Goal: Check status: Check status

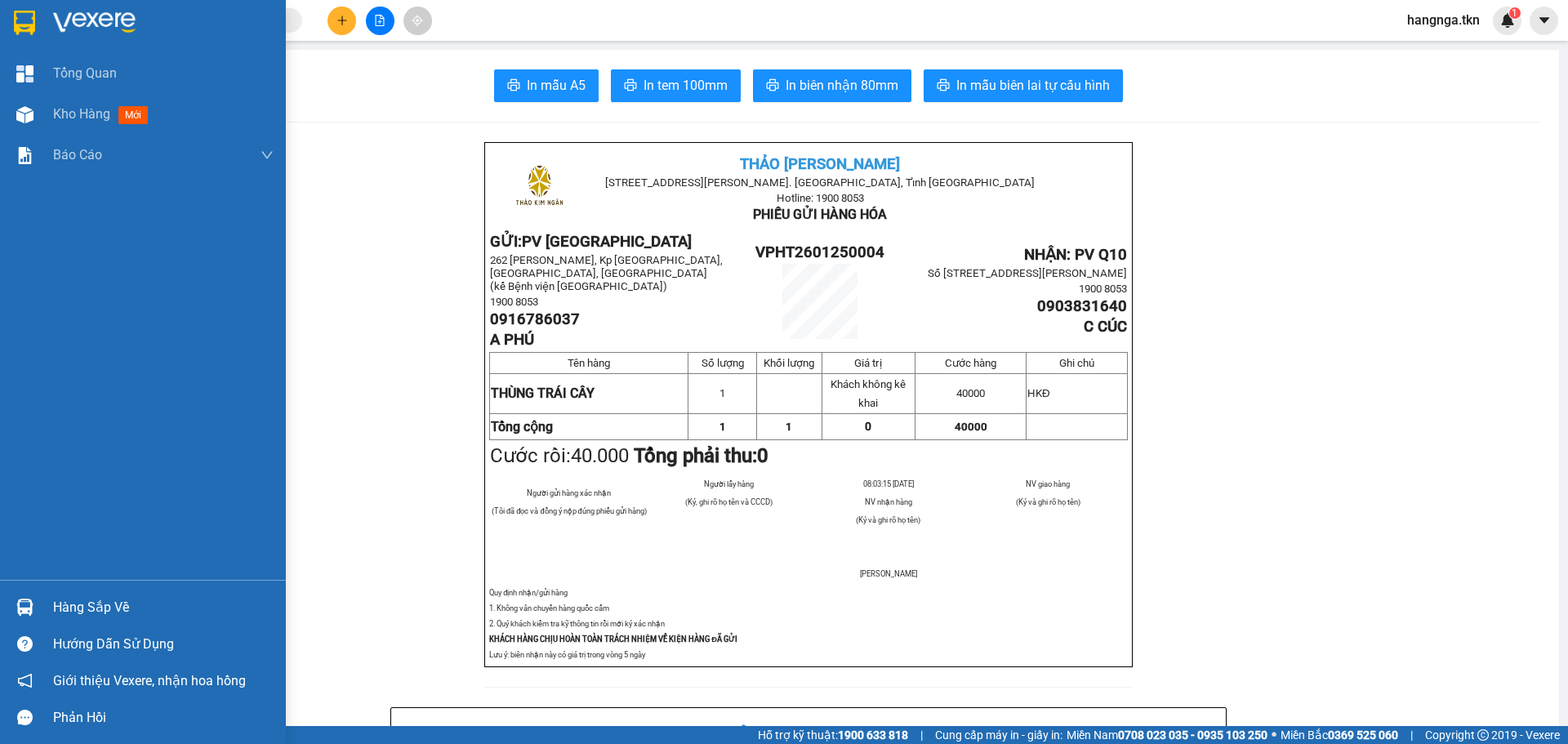
click at [106, 614] on div "Hàng sắp về" at bounding box center [163, 608] width 221 height 25
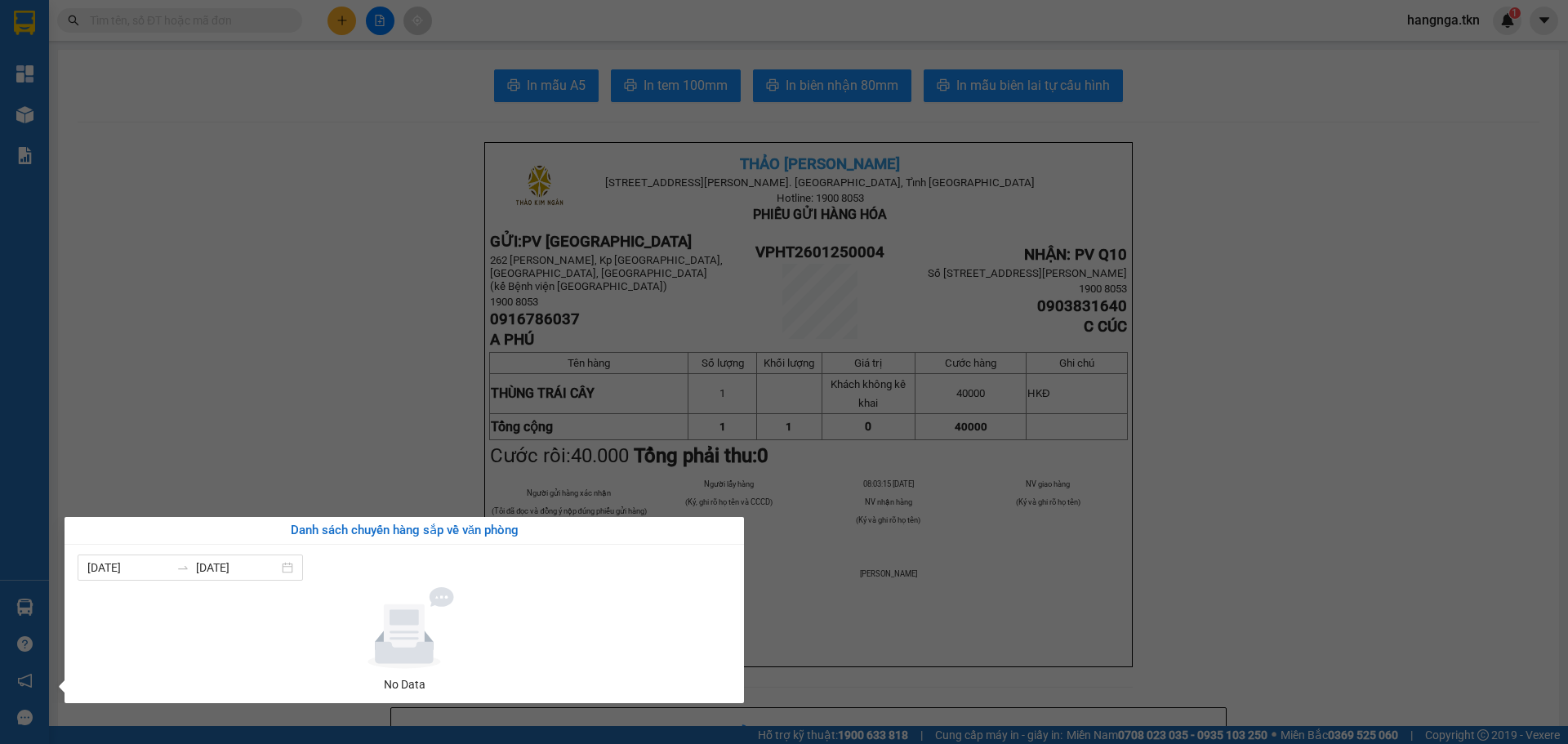
click at [347, 391] on section "Kết quả tìm kiếm ( 0 ) Bộ lọc No Data hangnga.tkn 1 Tổng Quan Kho hàng mới Báo …" at bounding box center [784, 372] width 1568 height 744
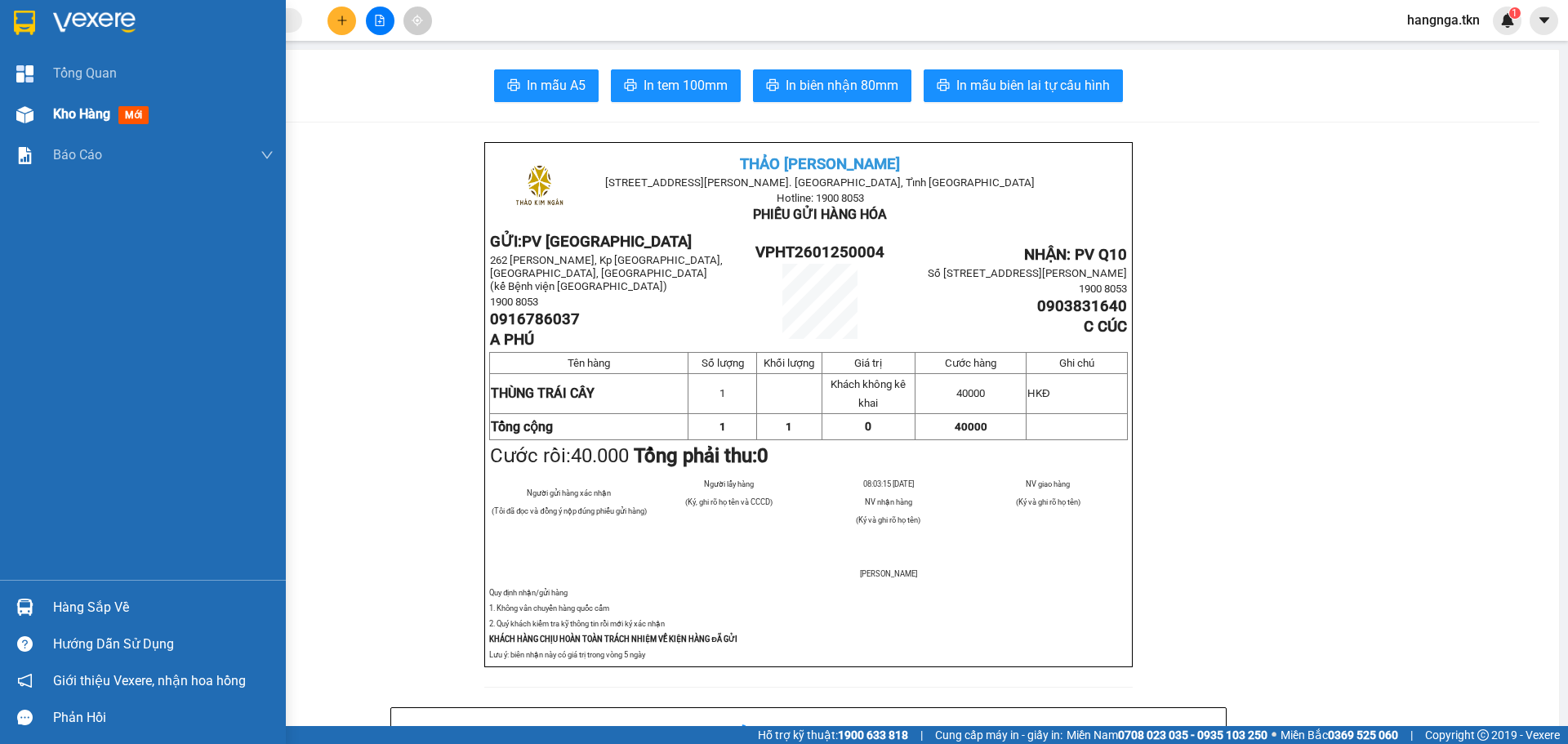
click at [64, 113] on span "Kho hàng" at bounding box center [82, 114] width 58 height 15
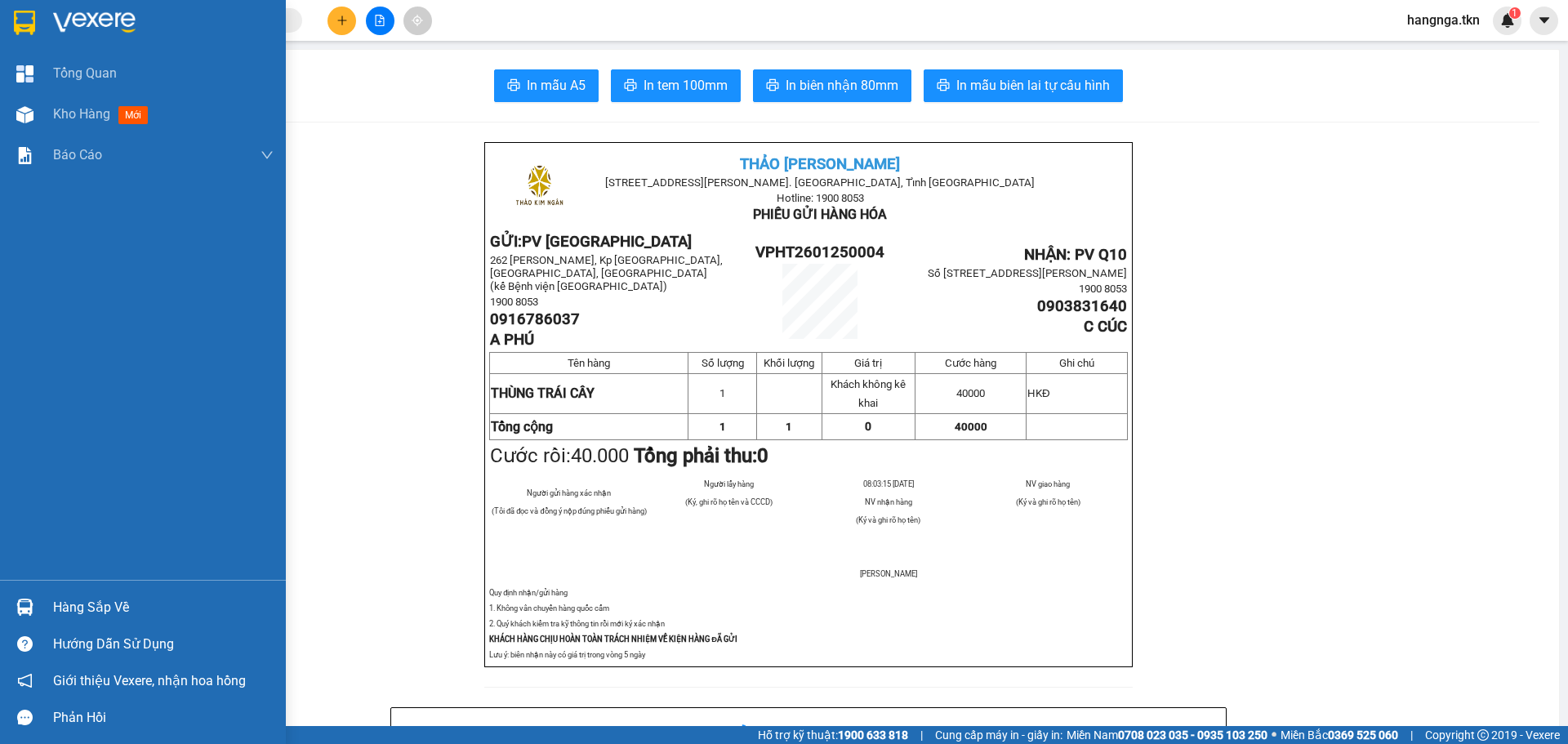
click at [70, 611] on div "Hàng sắp về" at bounding box center [163, 608] width 221 height 25
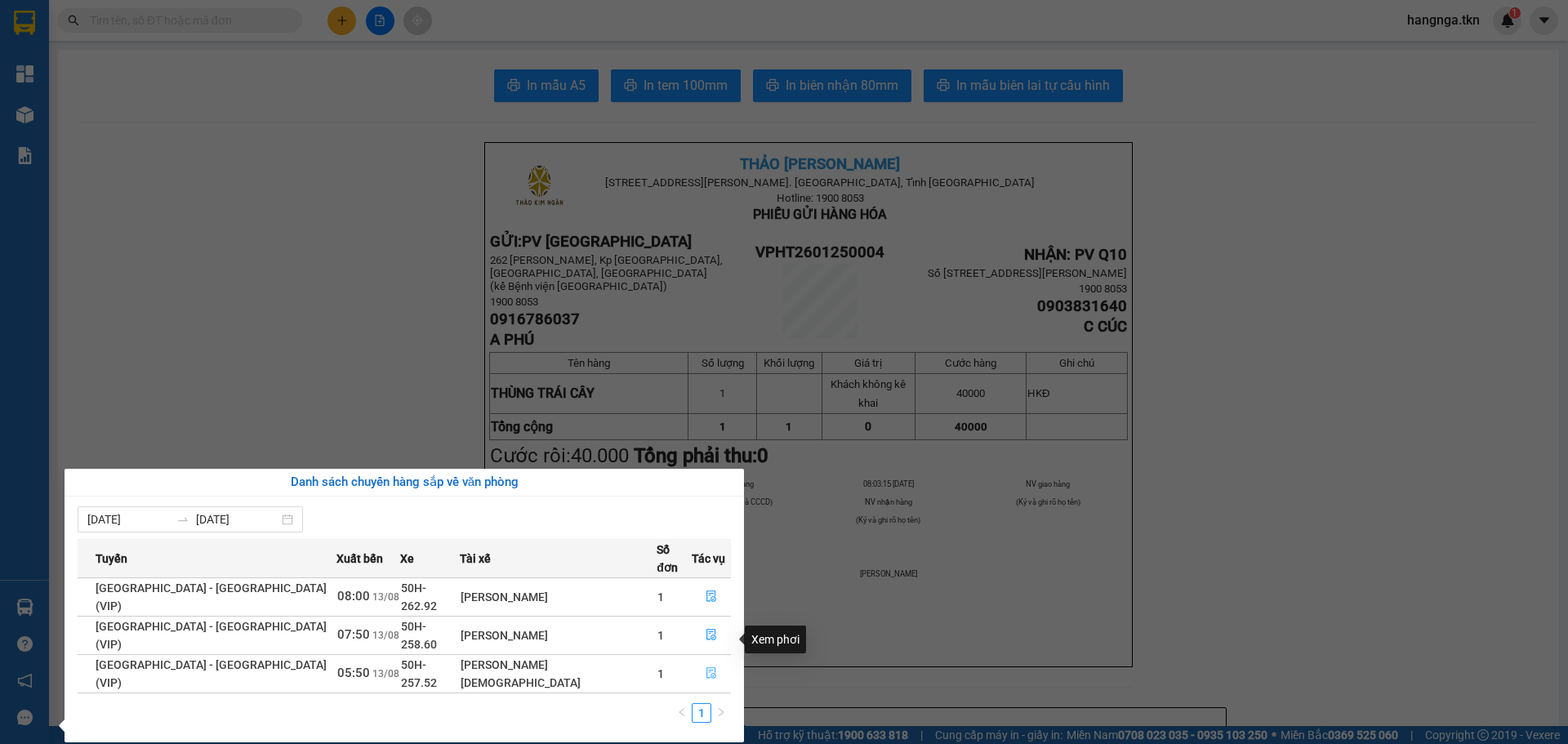
click at [705, 668] on icon "file-done" at bounding box center [711, 673] width 11 height 11
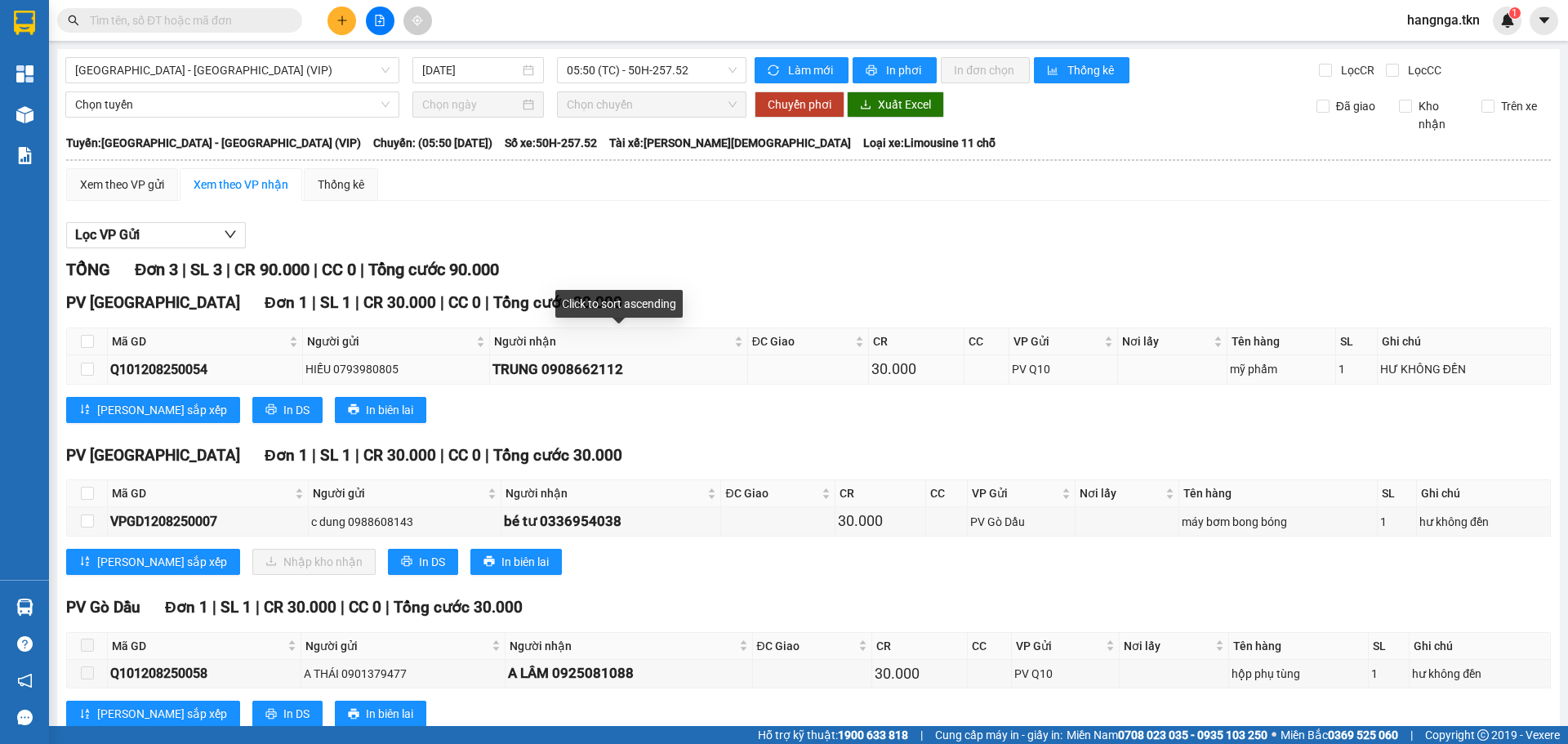
scroll to position [46, 0]
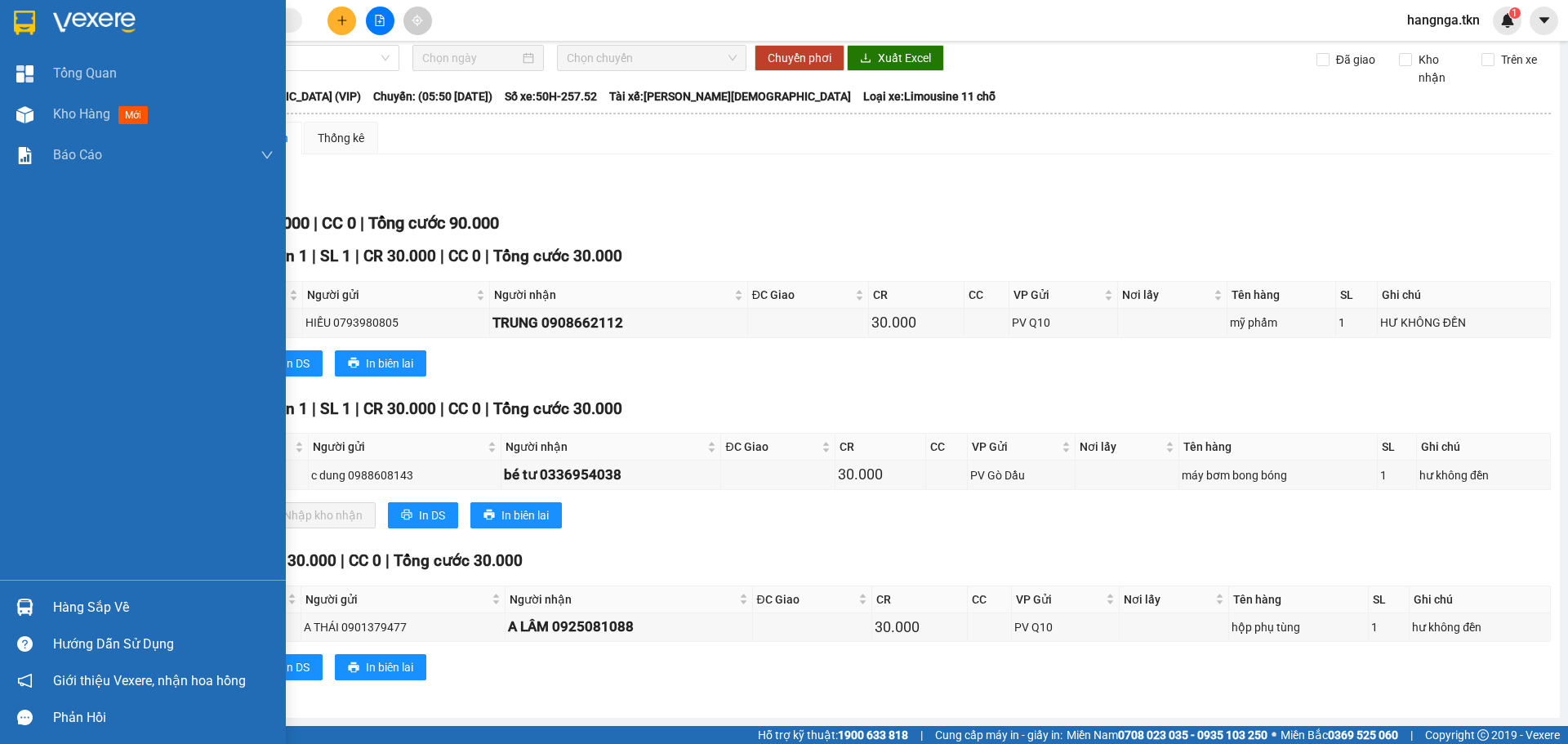
click at [100, 608] on div "Hàng sắp về" at bounding box center [163, 608] width 221 height 25
click at [36, 457] on div "Tổng Quan Kho hàng mới Báo cáo 2. Báo cáo dòng tiền (nhà xe) 3. Doanh số tạo đơ…" at bounding box center [142, 372] width 286 height 744
click at [115, 611] on div "Hàng sắp về" at bounding box center [163, 608] width 221 height 25
click at [10, 262] on div "Tổng Quan Kho hàng mới Báo cáo 2. Báo cáo dòng tiền (nhà xe) 3. Doanh số tạo đơ…" at bounding box center [142, 372] width 286 height 744
click at [120, 9] on div at bounding box center [142, 27] width 286 height 53
